Goal: Task Accomplishment & Management: Manage account settings

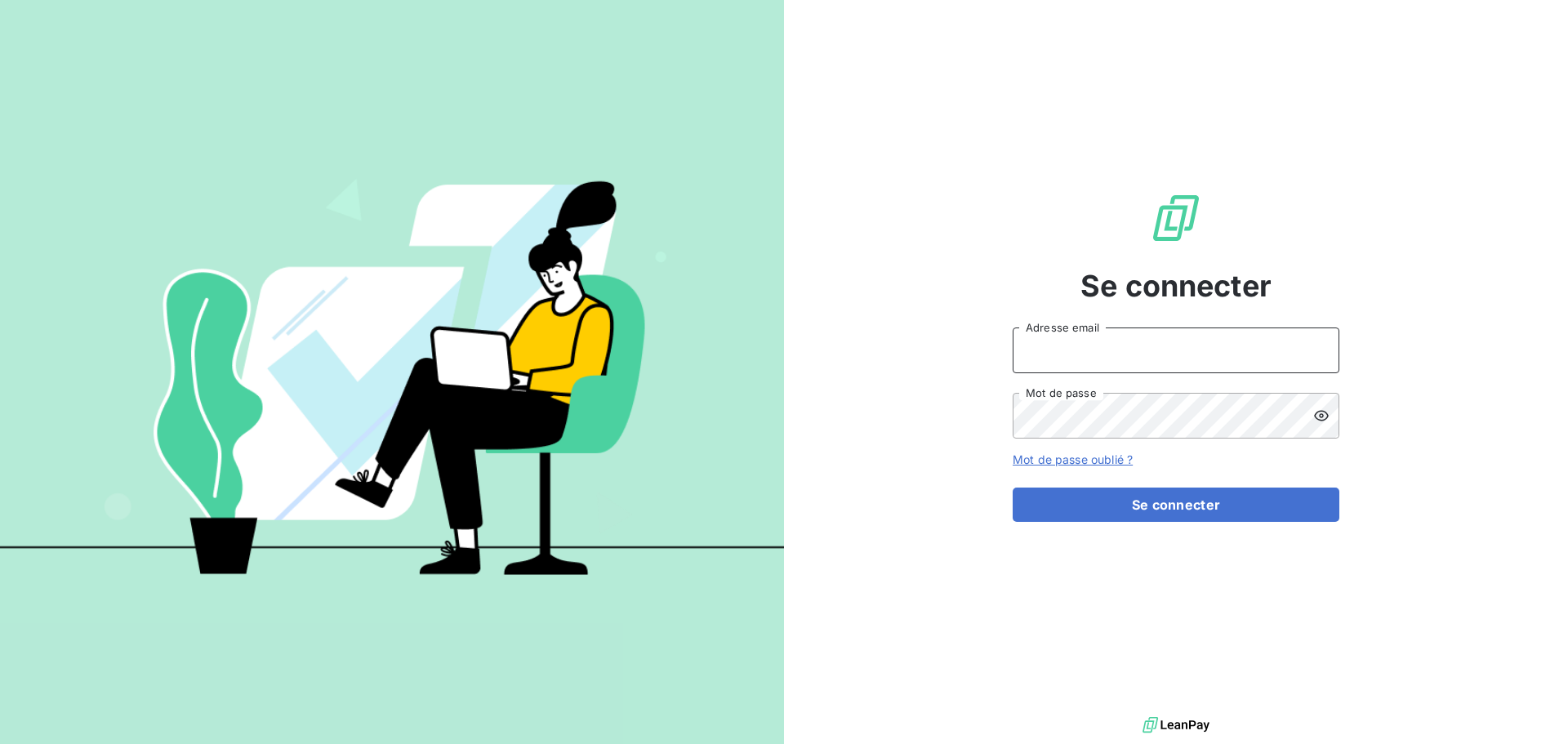
click at [1066, 351] on input "Adresse email" at bounding box center [1176, 350] width 327 height 46
type input "[EMAIL_ADDRESS][DOMAIN_NAME]"
click at [1012, 488] on button "Se connecter" at bounding box center [1176, 504] width 327 height 34
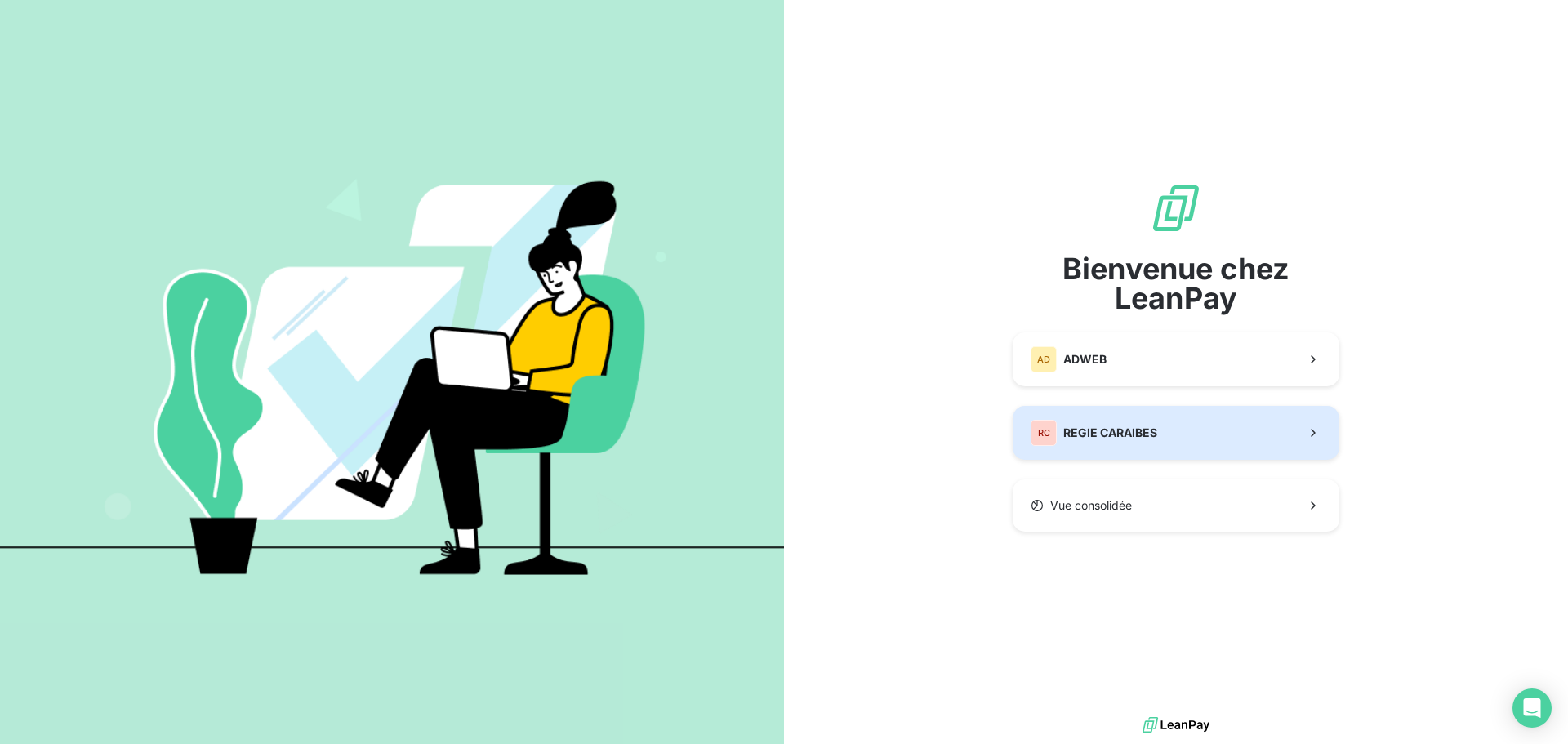
click at [1105, 443] on div "RC REGIE CARAIBES" at bounding box center [1094, 433] width 126 height 26
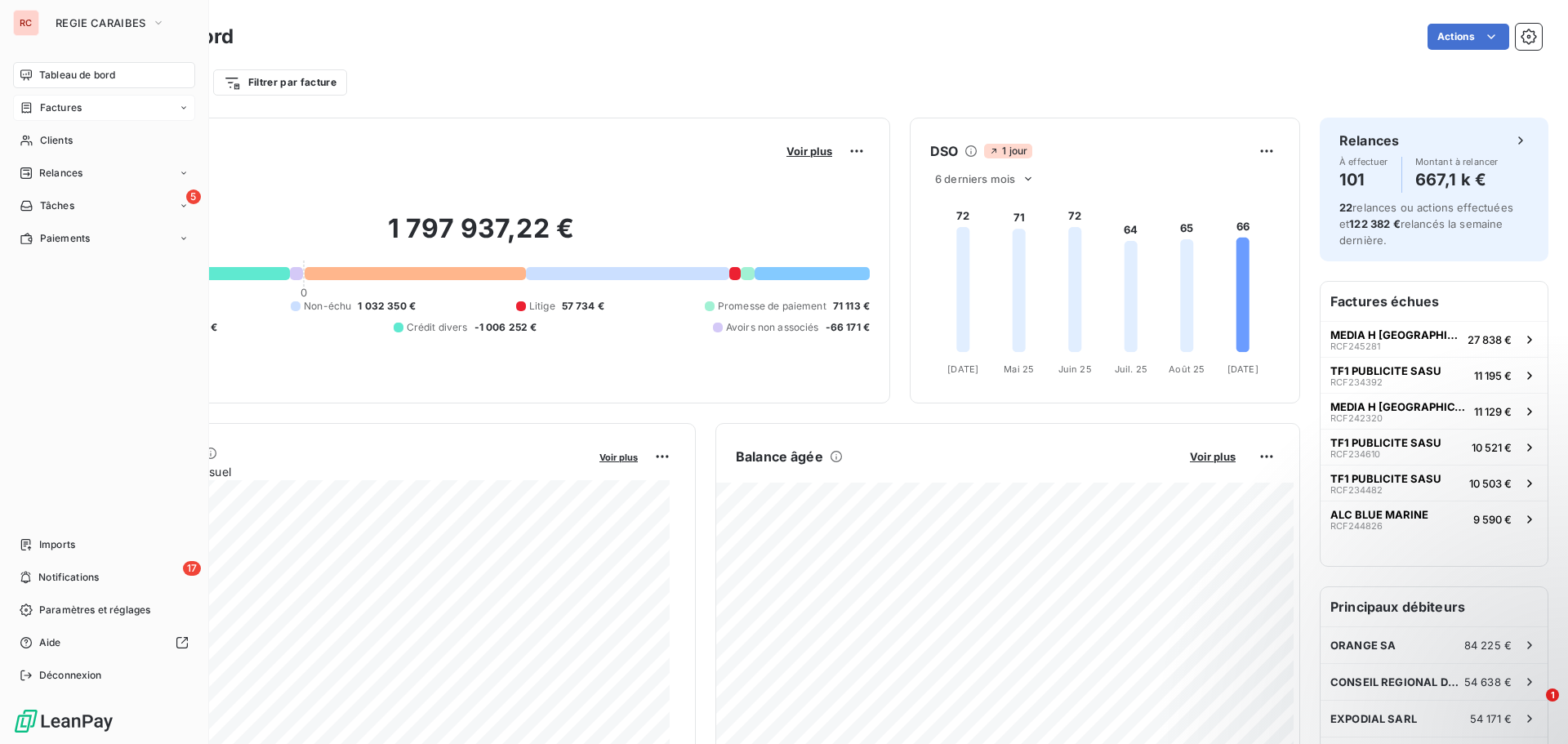
click at [56, 105] on span "Factures" at bounding box center [61, 107] width 41 height 15
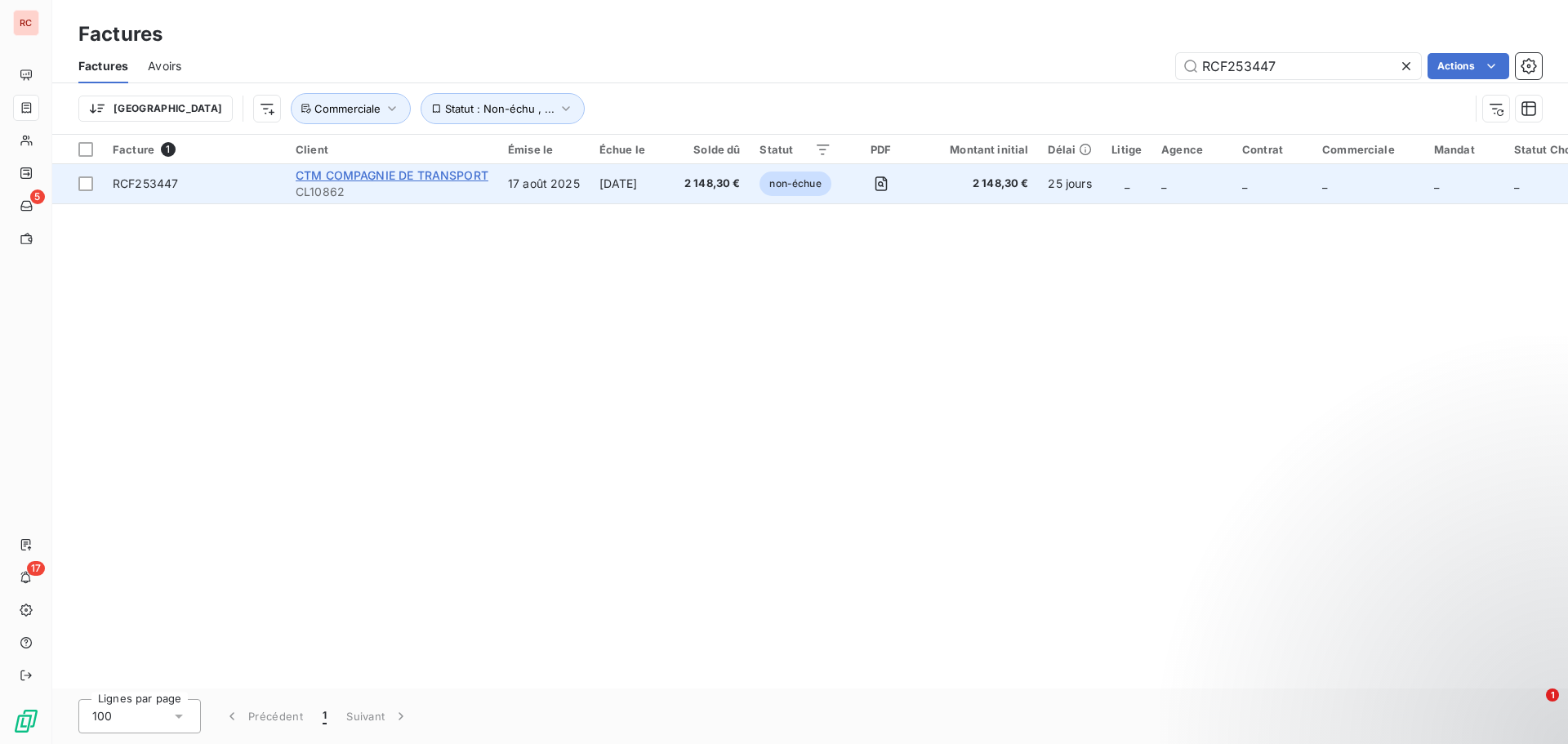
click at [430, 177] on span "CTM COMPAGNIE DE TRANSPORT" at bounding box center [392, 176] width 192 height 14
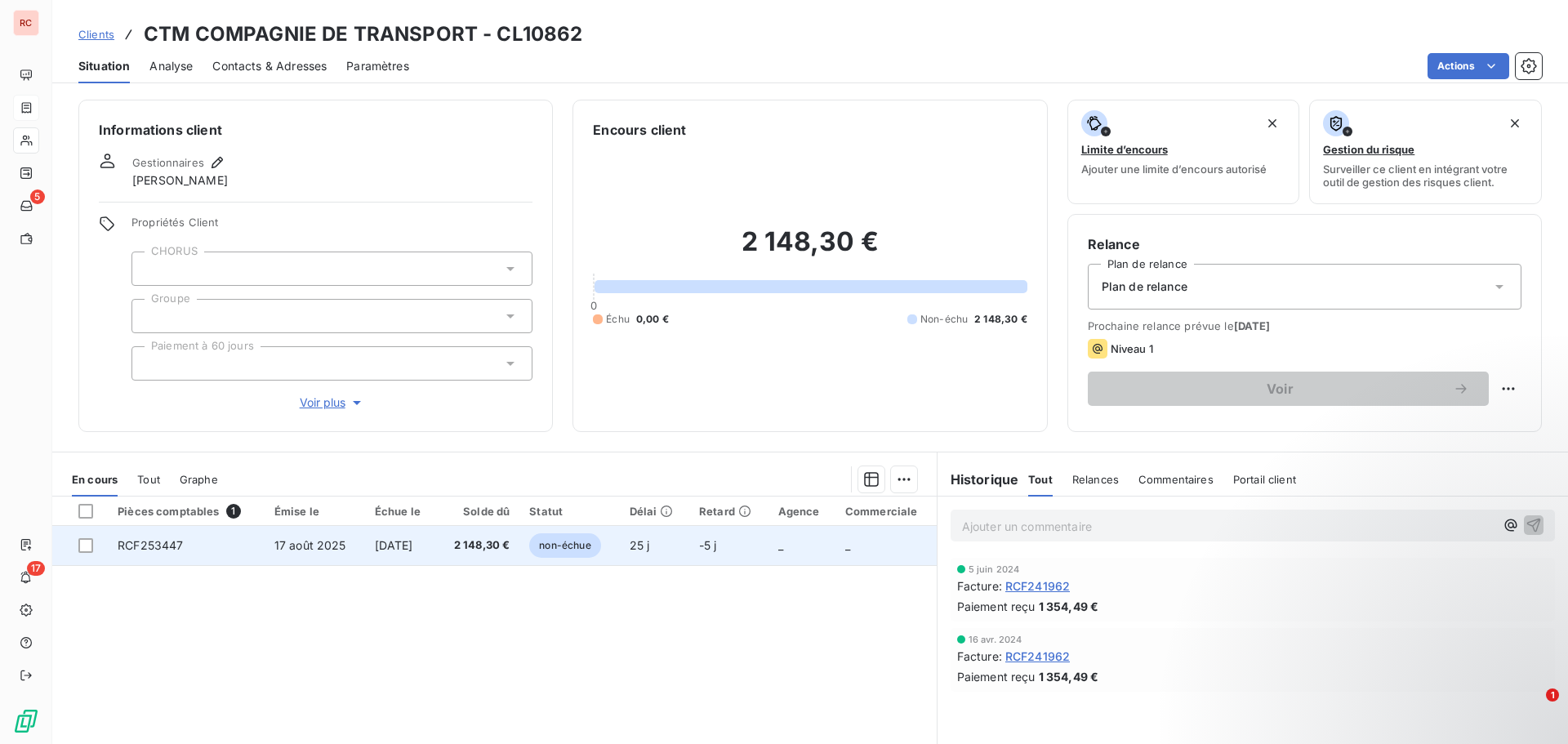
click at [121, 549] on span "RCF253447" at bounding box center [150, 545] width 65 height 14
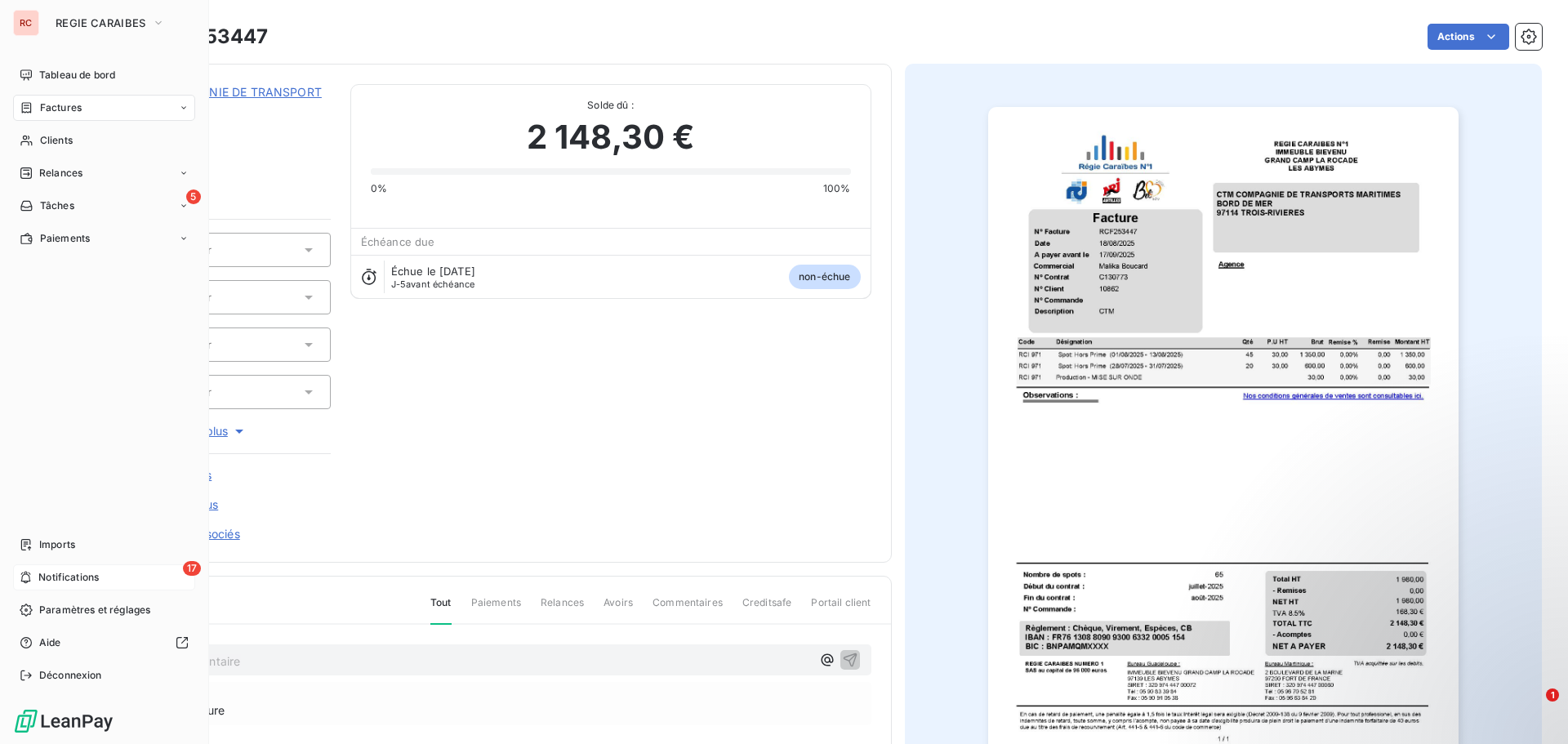
click at [52, 585] on div "17 Notifications" at bounding box center [104, 578] width 182 height 26
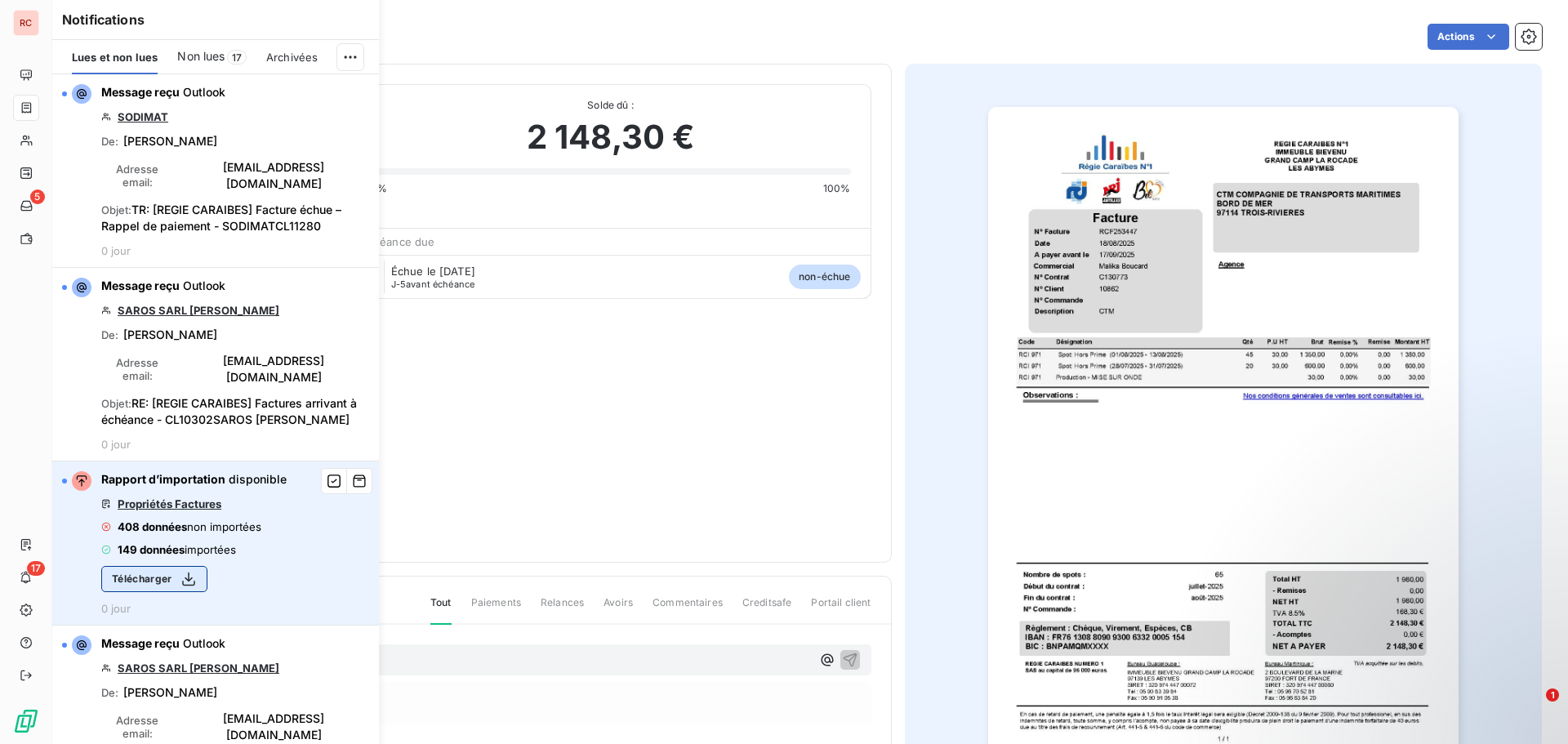
click at [175, 571] on div "button" at bounding box center [184, 579] width 25 height 17
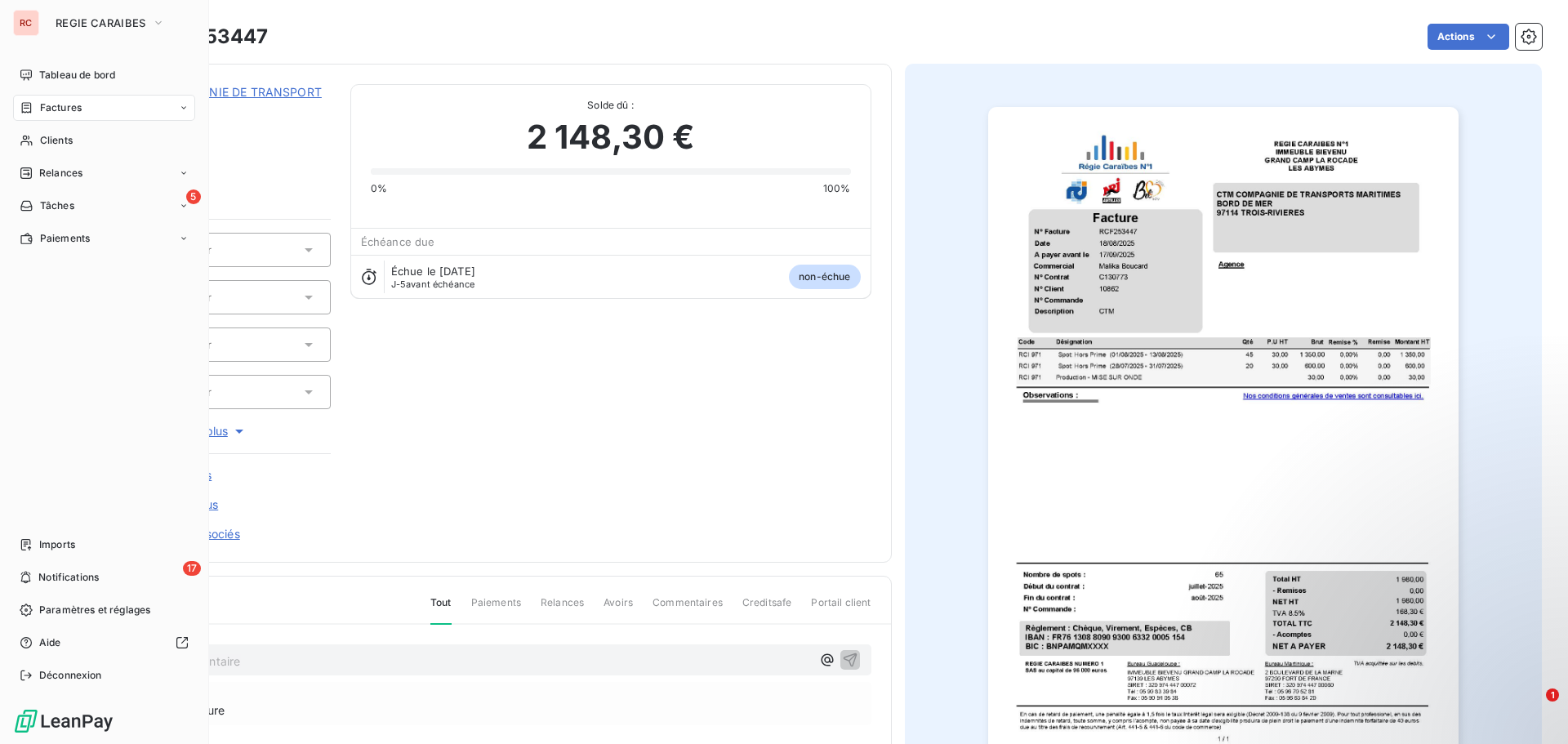
click at [76, 110] on span "Factures" at bounding box center [61, 107] width 41 height 15
click at [51, 111] on span "Factures" at bounding box center [61, 107] width 41 height 15
click at [55, 143] on span "Factures" at bounding box center [60, 141] width 41 height 15
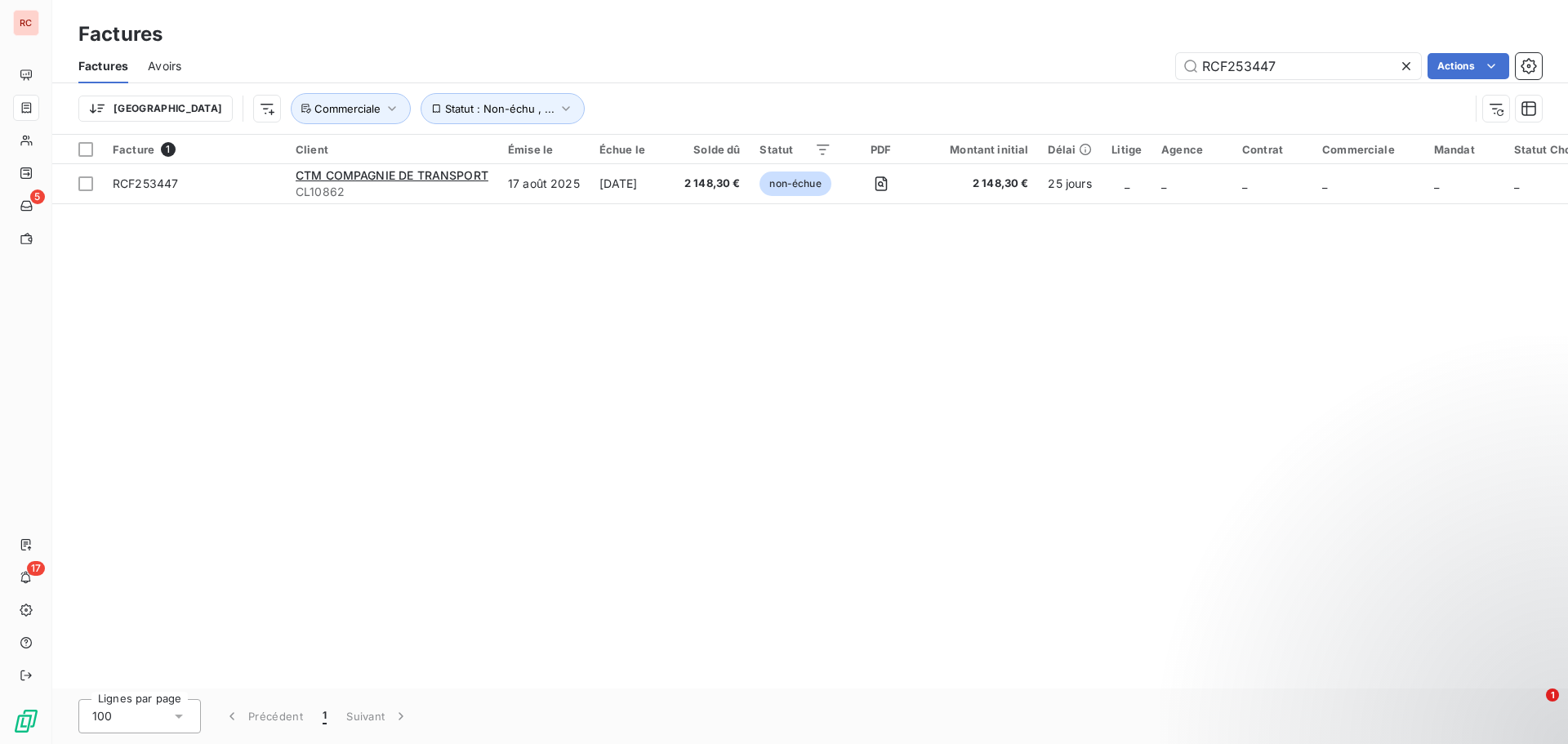
drag, startPoint x: 1343, startPoint y: 75, endPoint x: 1106, endPoint y: 73, distance: 237.0
click at [1106, 73] on div "RCF253447 Actions" at bounding box center [871, 66] width 1341 height 26
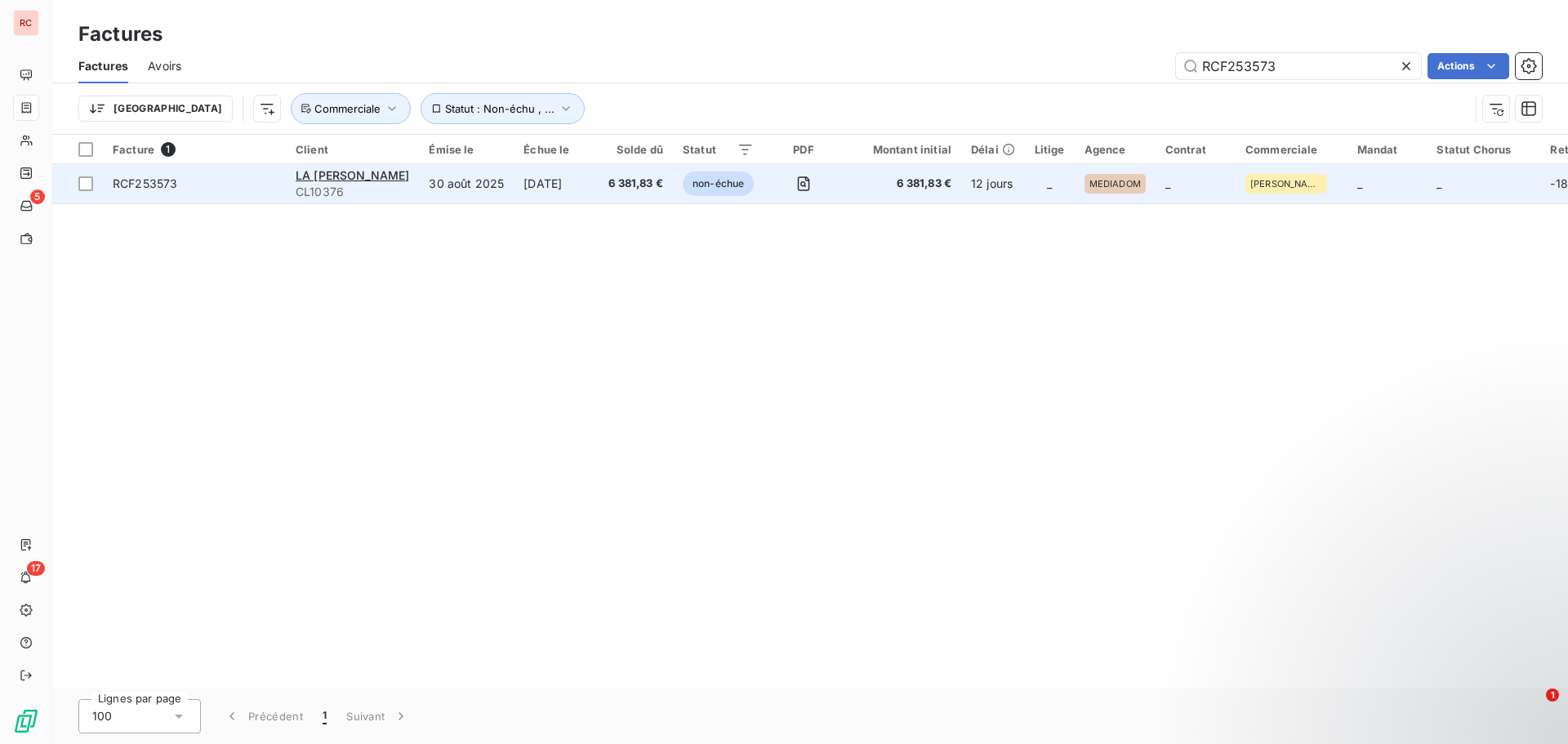
type input "RCF253573"
click at [514, 192] on td "[DATE]" at bounding box center [556, 184] width 85 height 40
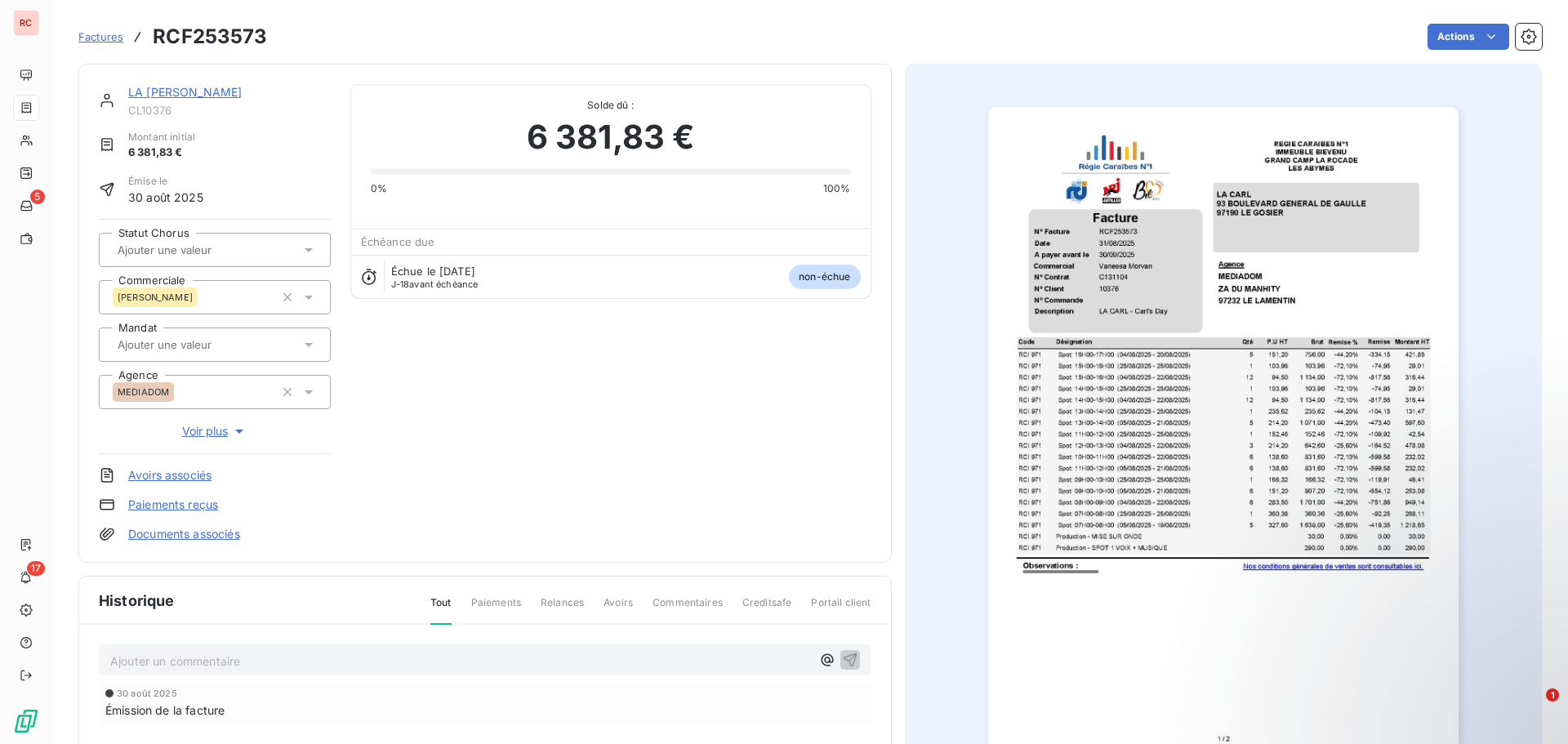
click at [169, 95] on link "LA [PERSON_NAME]" at bounding box center [184, 92] width 113 height 14
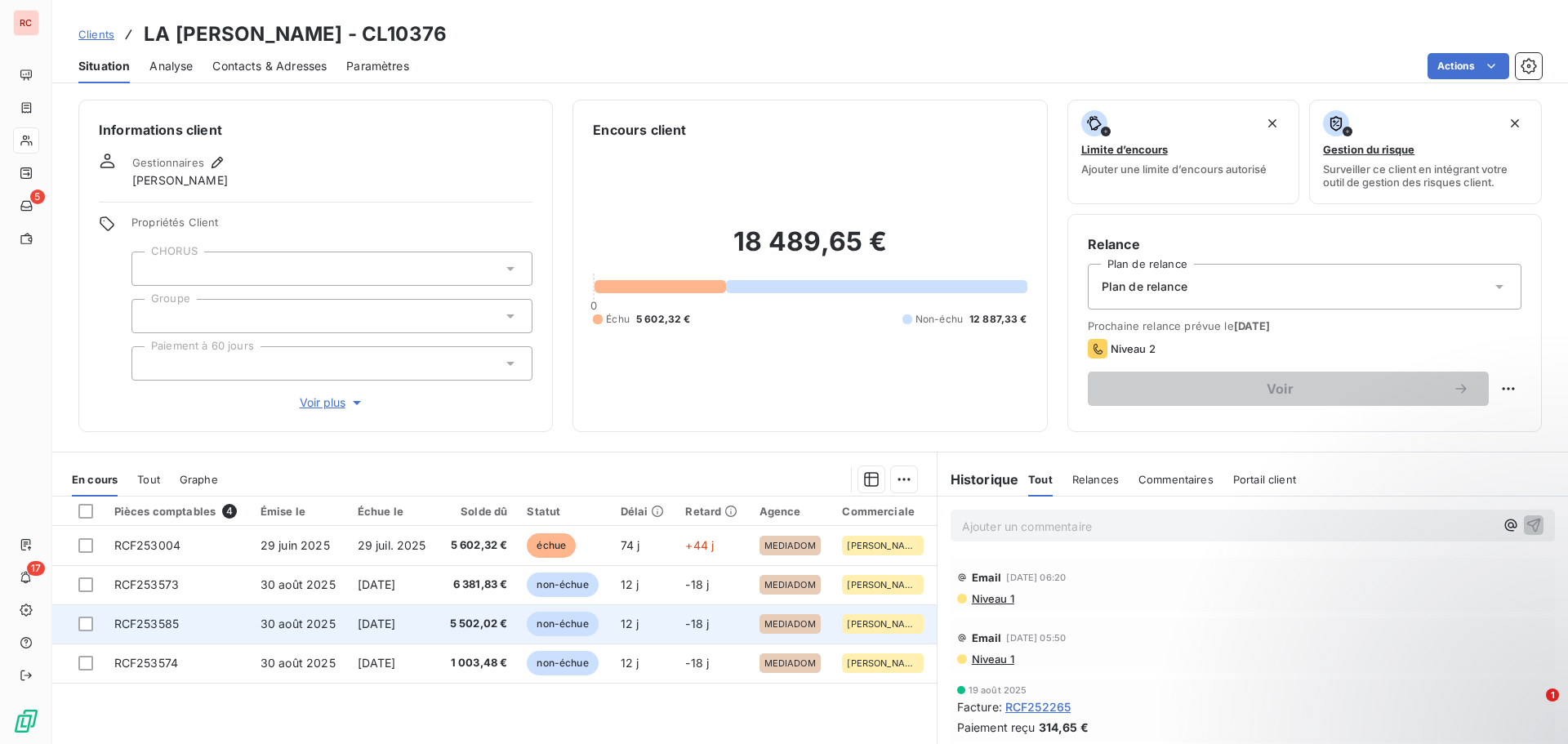
click at [579, 623] on span "non-échue" at bounding box center [562, 625] width 71 height 25
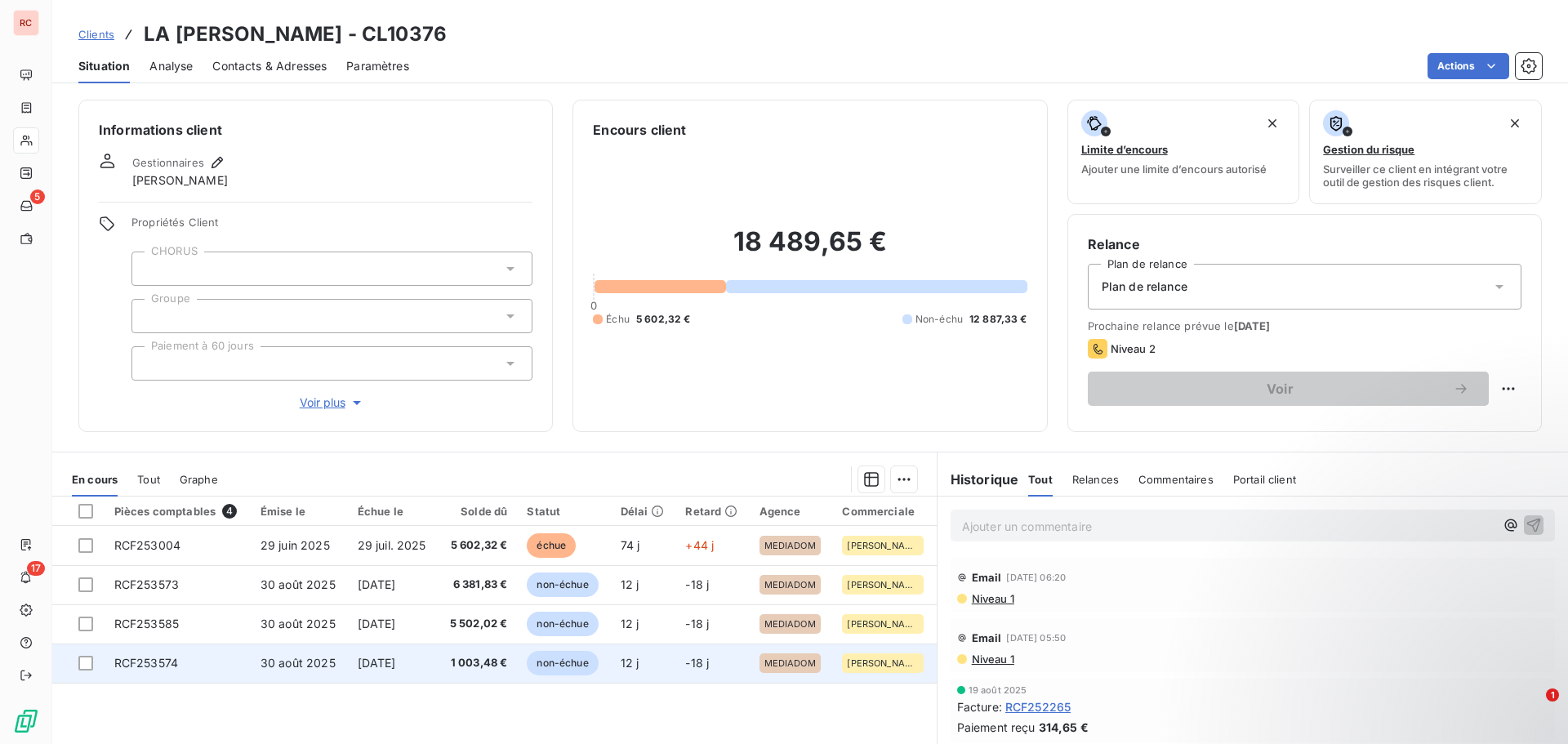
click at [396, 665] on span "[DATE]" at bounding box center [377, 663] width 39 height 14
